Goal: Task Accomplishment & Management: Complete application form

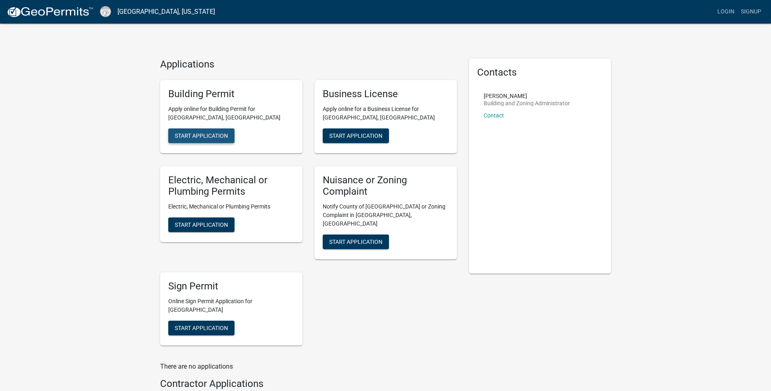
click at [199, 137] on span "Start Application" at bounding box center [201, 135] width 53 height 7
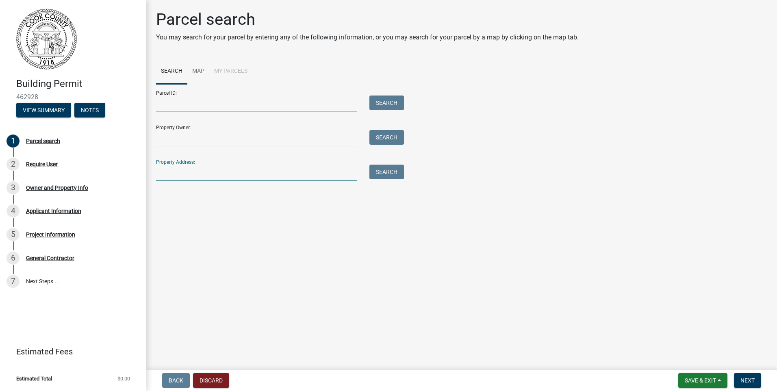
drag, startPoint x: 222, startPoint y: 166, endPoint x: 220, endPoint y: 171, distance: 5.5
click at [222, 168] on input "Property Address:" at bounding box center [256, 173] width 201 height 17
type input "2503 dianne st"
click at [396, 168] on button "Search" at bounding box center [386, 172] width 35 height 15
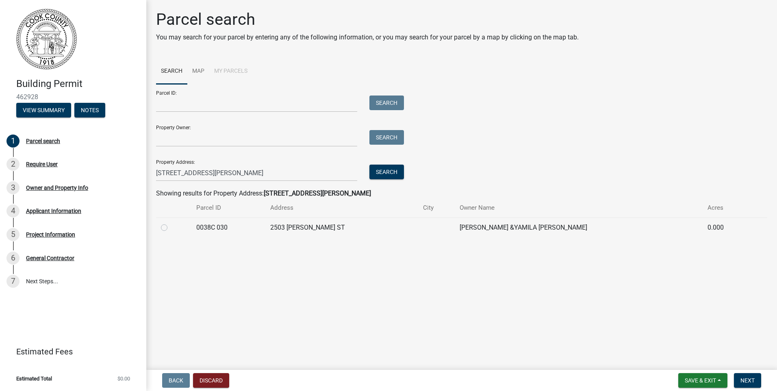
click at [171, 223] on label at bounding box center [171, 223] width 0 height 0
click at [171, 228] on 030 "radio" at bounding box center [173, 225] width 5 height 5
radio 030 "true"
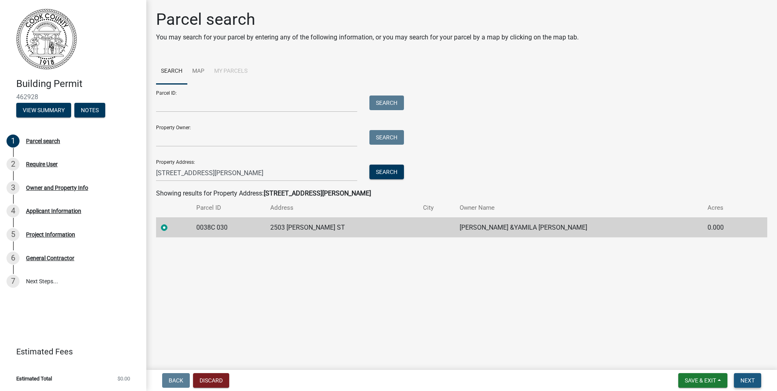
click at [742, 381] on span "Next" at bounding box center [748, 380] width 14 height 7
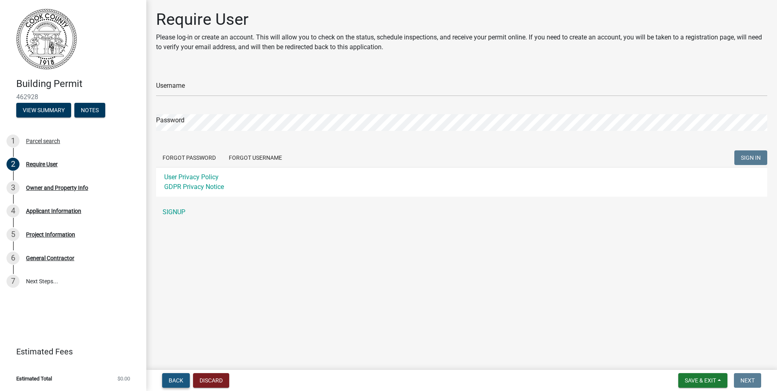
click at [174, 381] on span "Back" at bounding box center [176, 380] width 15 height 7
